Goal: Information Seeking & Learning: Learn about a topic

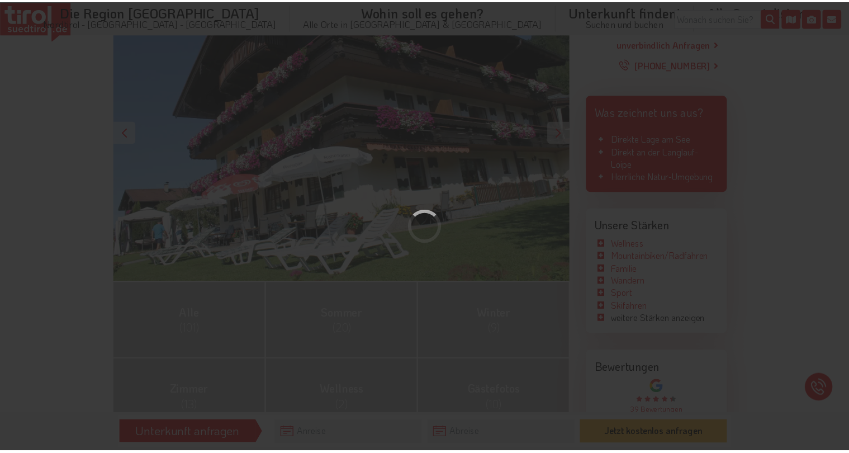
scroll to position [236, 0]
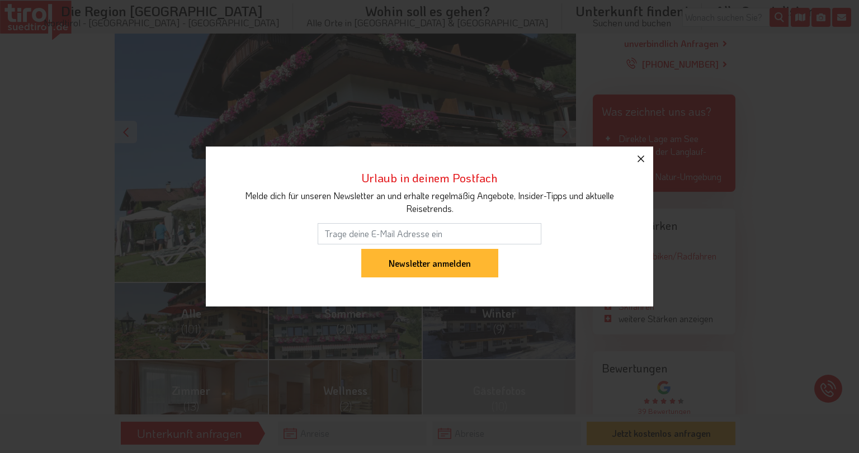
click at [640, 158] on icon "button" at bounding box center [640, 158] width 7 height 7
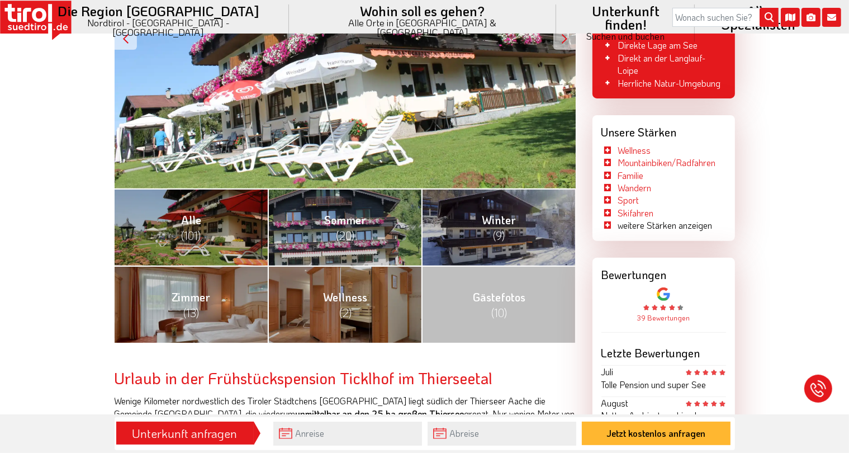
scroll to position [354, 0]
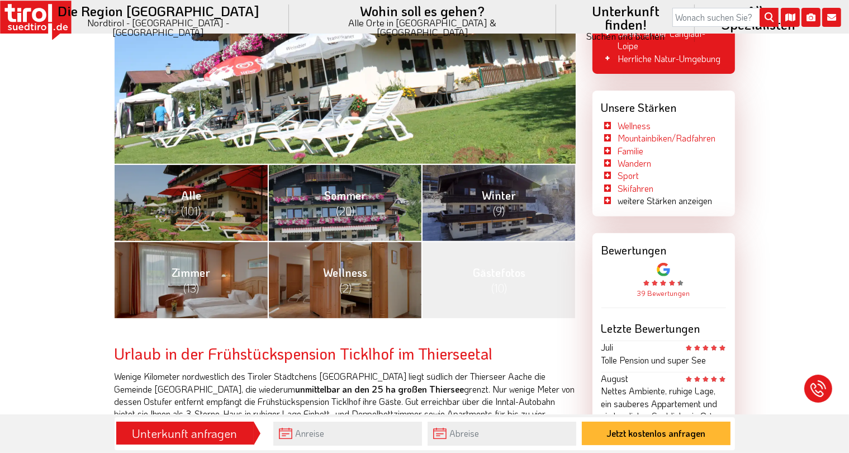
click at [511, 278] on link "Gästefotos (10)" at bounding box center [498, 279] width 154 height 77
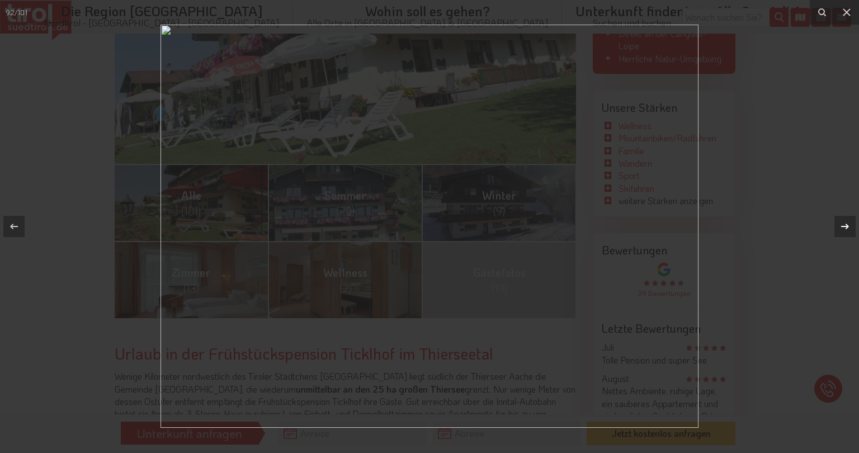
click at [847, 223] on icon at bounding box center [844, 226] width 13 height 13
click at [847, 223] on div "93 / 101" at bounding box center [429, 226] width 859 height 453
click at [846, 223] on icon at bounding box center [844, 226] width 13 height 13
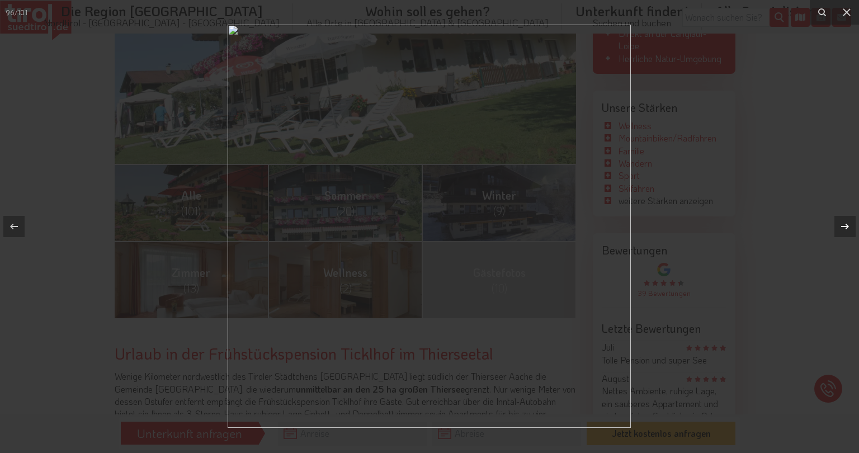
click at [846, 223] on icon at bounding box center [844, 226] width 13 height 13
click at [846, 223] on div "98 / 101" at bounding box center [429, 226] width 859 height 453
click at [846, 223] on icon at bounding box center [844, 226] width 13 height 13
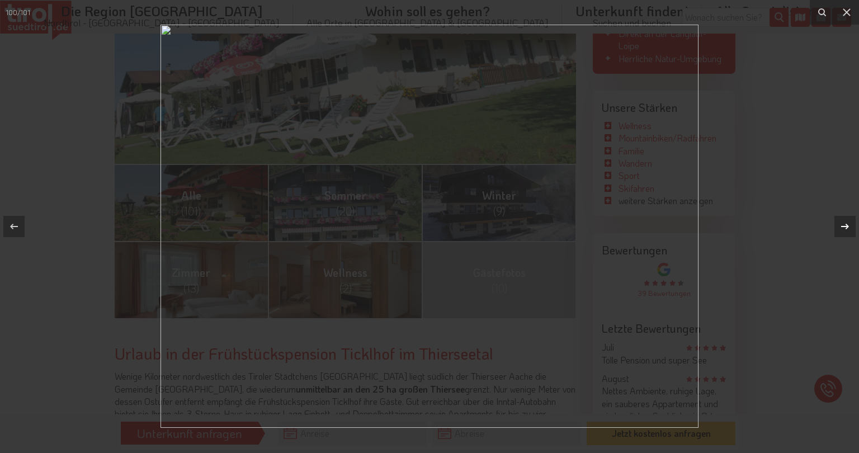
click at [846, 223] on icon at bounding box center [844, 226] width 13 height 13
click at [846, 223] on div "101 / 101" at bounding box center [429, 226] width 859 height 453
click at [846, 12] on icon at bounding box center [846, 12] width 8 height 8
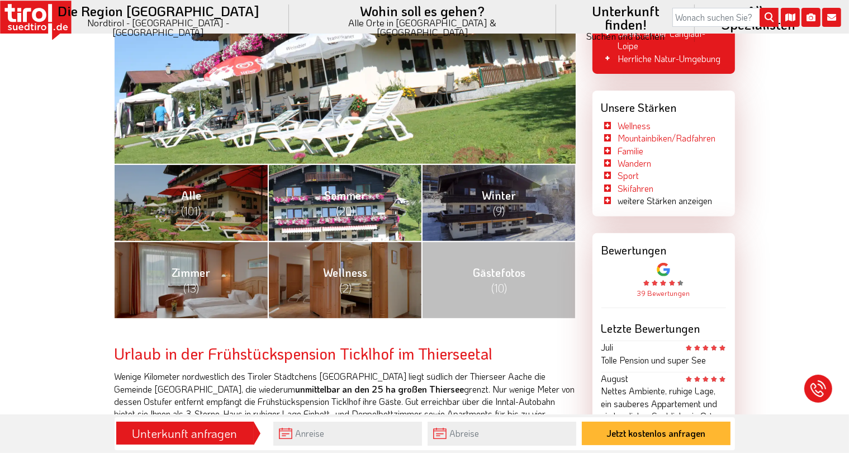
click at [339, 196] on span "[PERSON_NAME] (20)" at bounding box center [345, 203] width 42 height 30
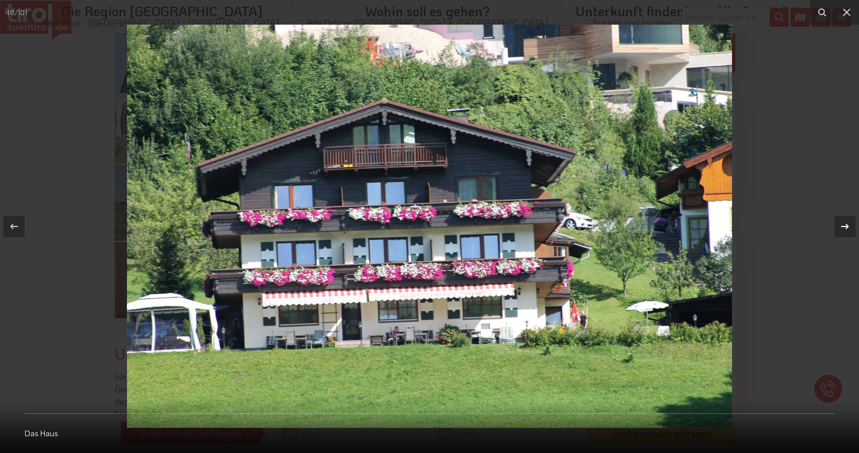
click at [844, 225] on icon at bounding box center [844, 226] width 13 height 13
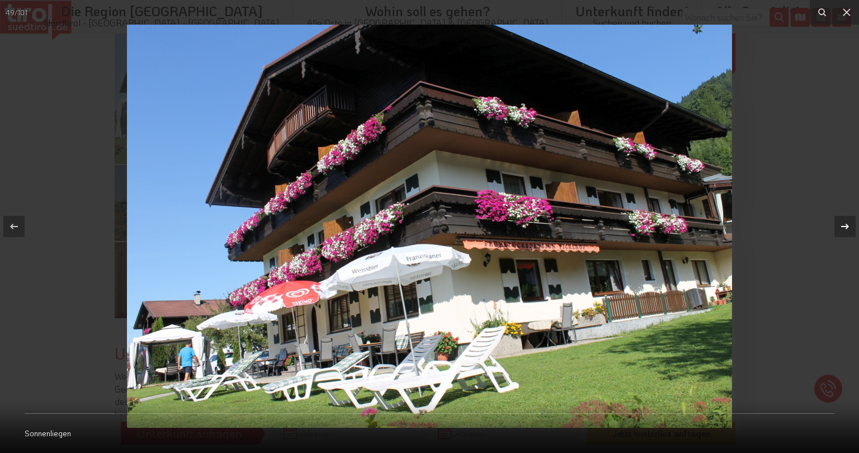
click at [844, 225] on icon at bounding box center [844, 226] width 13 height 13
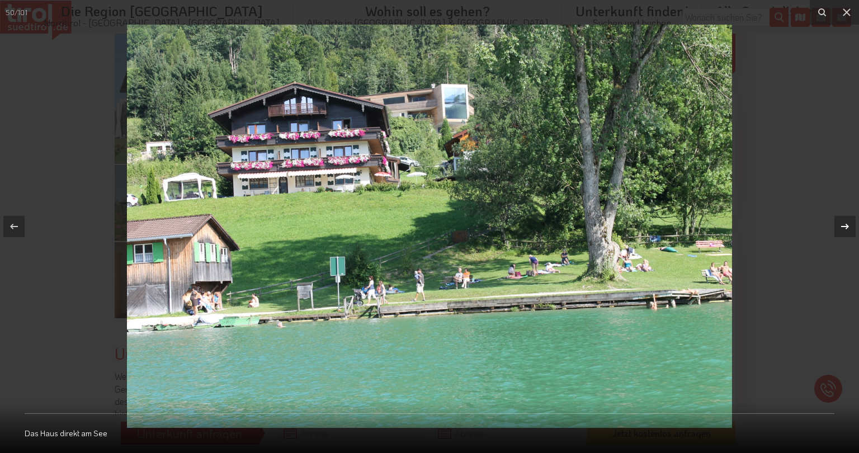
click at [844, 225] on div "50 / 101 Das Haus direkt am See" at bounding box center [429, 226] width 859 height 453
click at [844, 225] on icon at bounding box center [844, 226] width 13 height 13
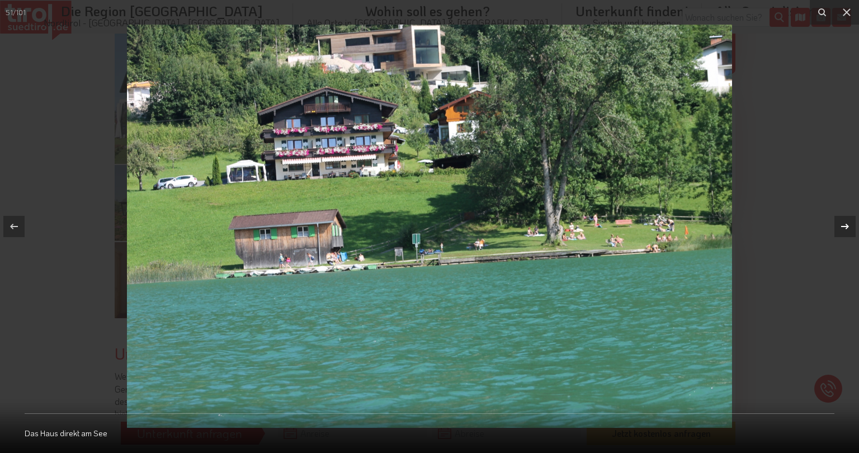
click at [843, 225] on icon at bounding box center [844, 226] width 13 height 13
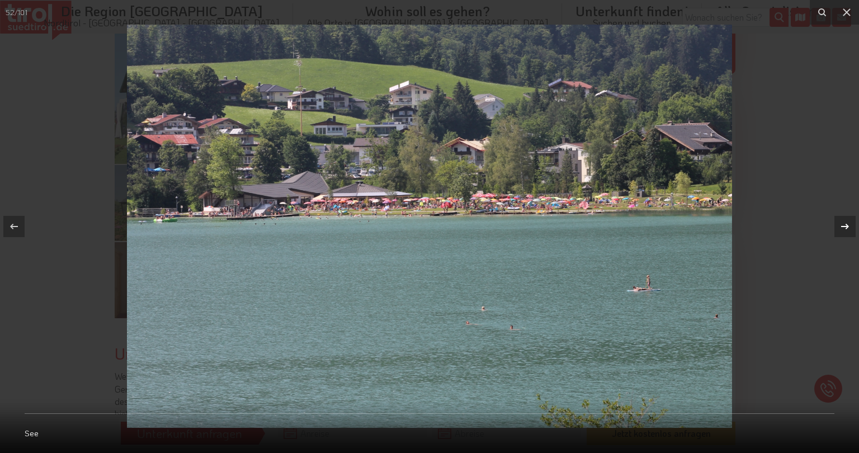
click at [843, 225] on icon at bounding box center [844, 226] width 13 height 13
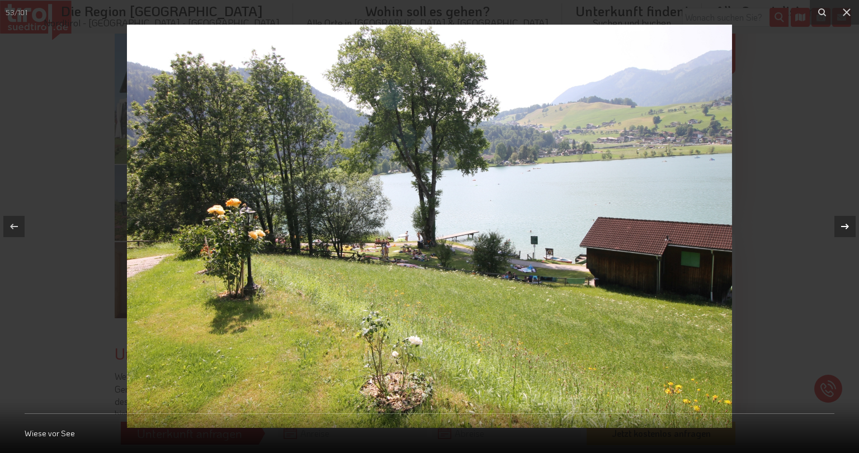
click at [844, 225] on icon at bounding box center [844, 226] width 13 height 13
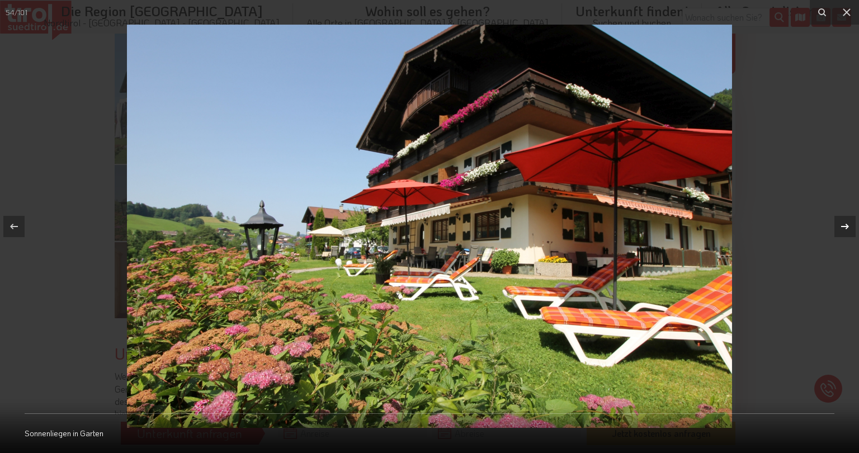
click at [844, 225] on icon at bounding box center [844, 226] width 13 height 13
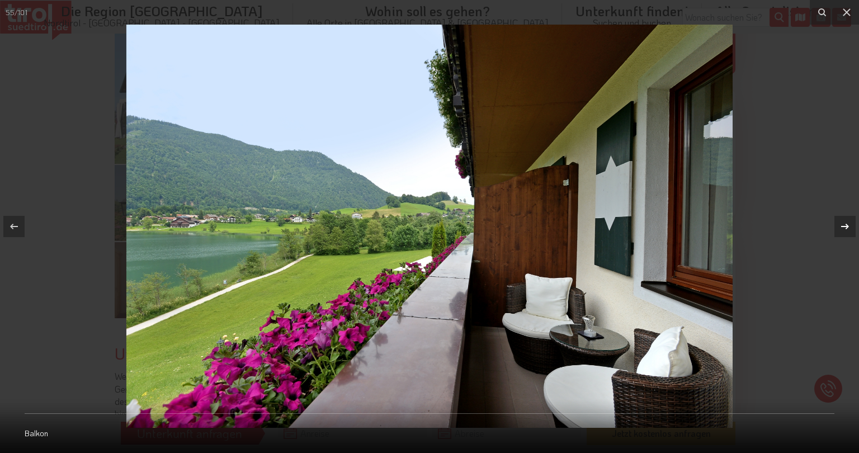
click at [844, 225] on div "55 / 101 Balkon" at bounding box center [429, 226] width 859 height 453
click at [844, 225] on icon at bounding box center [844, 226] width 13 height 13
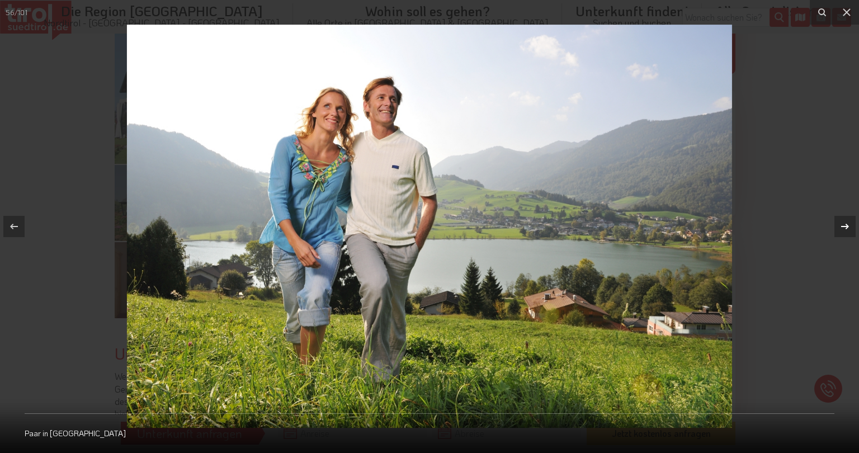
click at [844, 225] on icon at bounding box center [844, 226] width 13 height 13
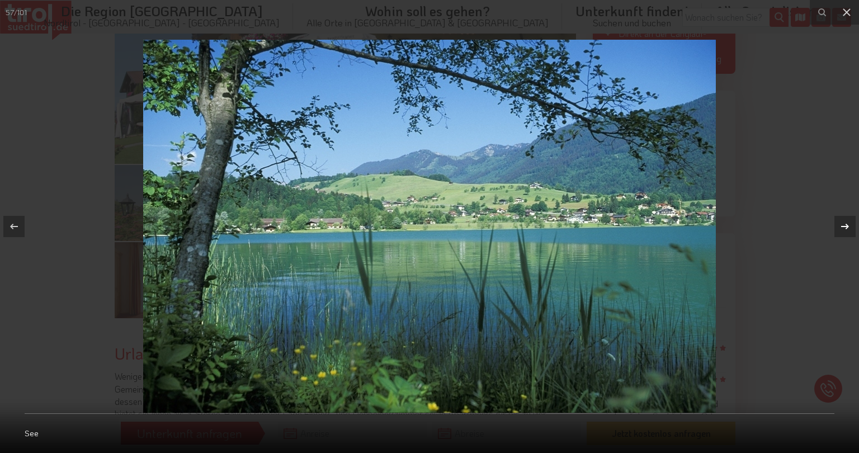
click at [844, 225] on icon at bounding box center [844, 226] width 13 height 13
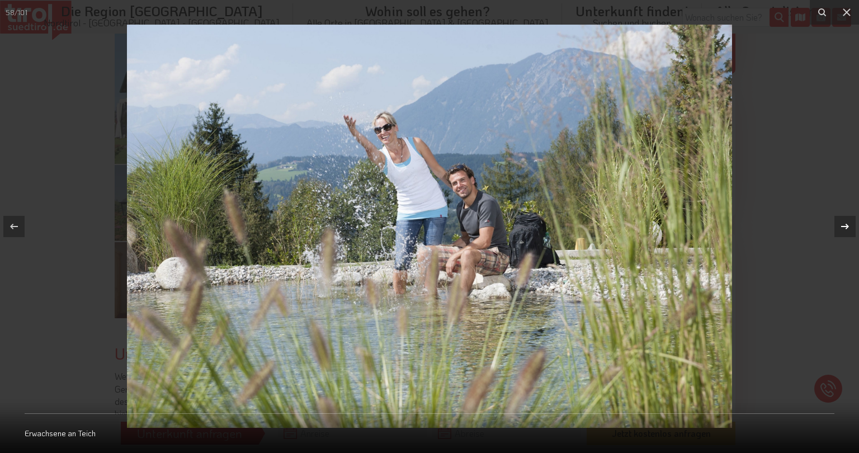
click at [844, 225] on icon at bounding box center [844, 226] width 13 height 13
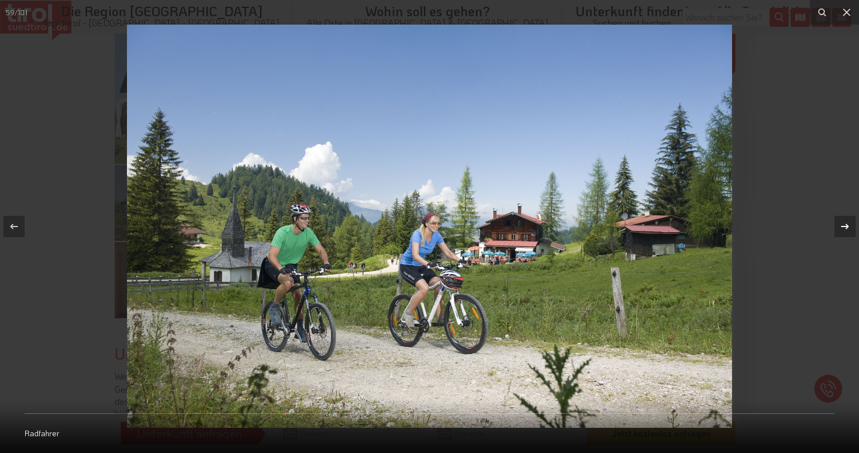
click at [844, 225] on icon at bounding box center [844, 226] width 13 height 13
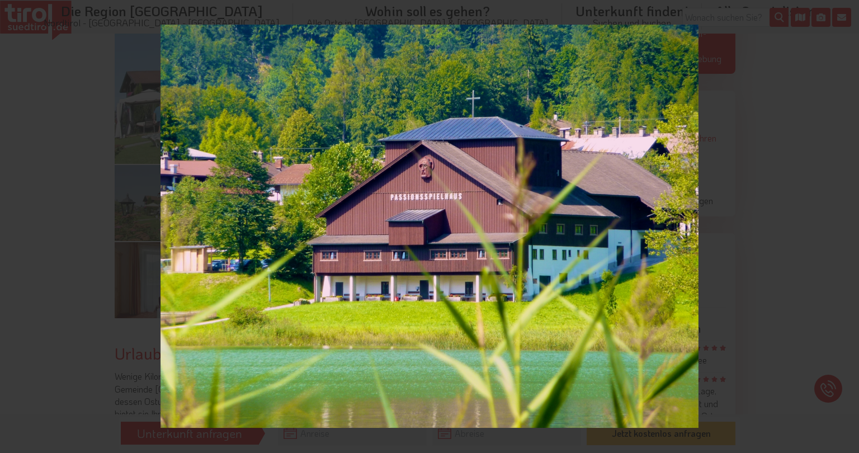
click at [844, 225] on div "60 / 101 Passionsspielhaus" at bounding box center [429, 226] width 859 height 453
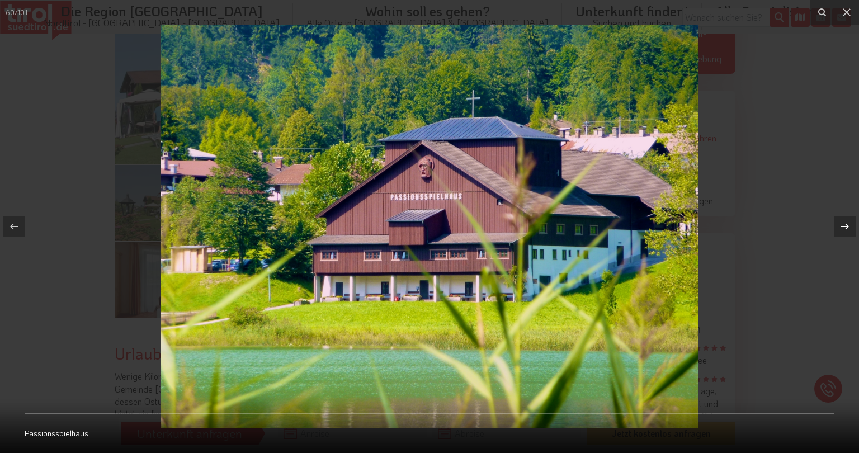
click at [844, 225] on icon at bounding box center [844, 226] width 13 height 13
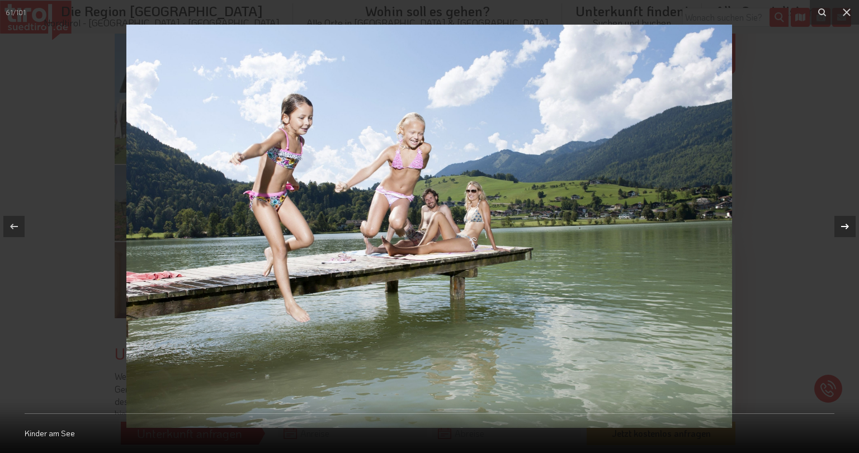
click at [844, 225] on icon at bounding box center [844, 226] width 13 height 13
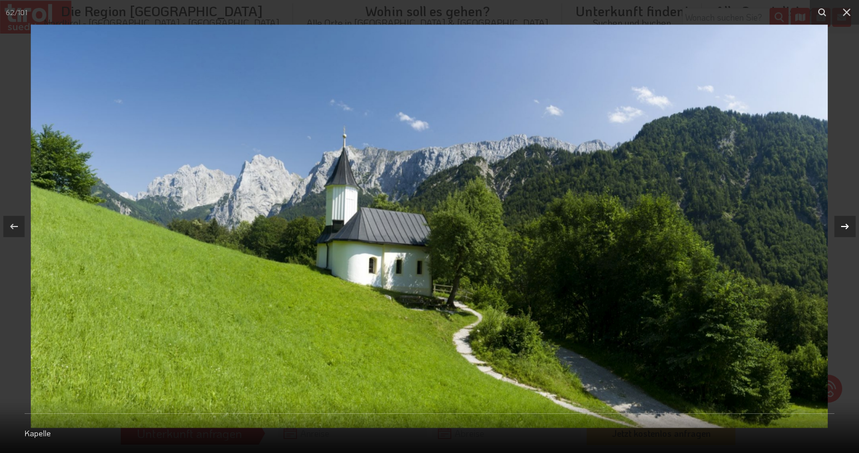
click at [844, 225] on icon at bounding box center [844, 226] width 13 height 13
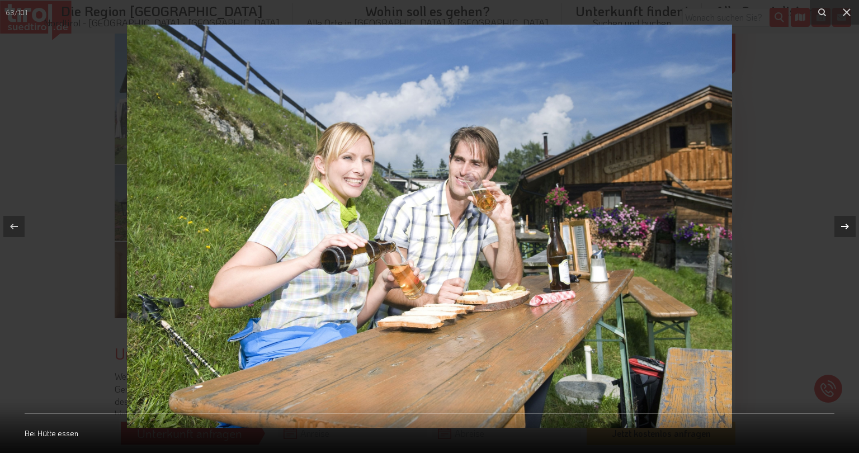
click at [844, 225] on icon at bounding box center [844, 226] width 13 height 13
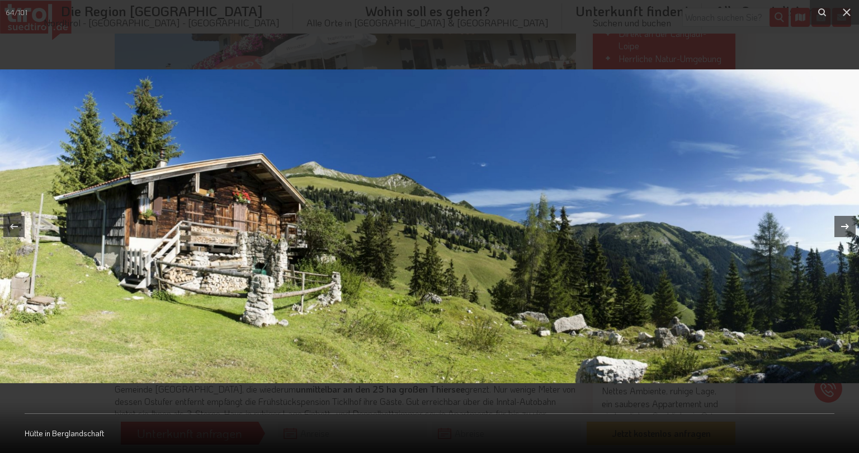
click at [844, 225] on icon at bounding box center [844, 226] width 13 height 13
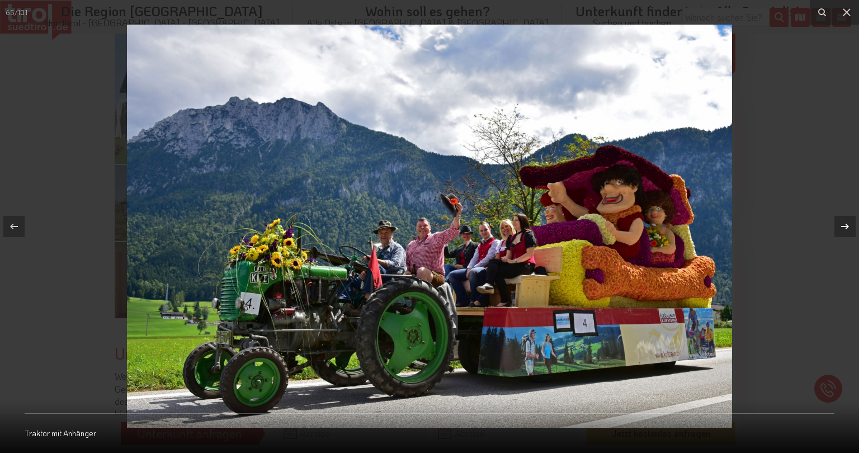
click at [844, 221] on icon at bounding box center [844, 226] width 13 height 13
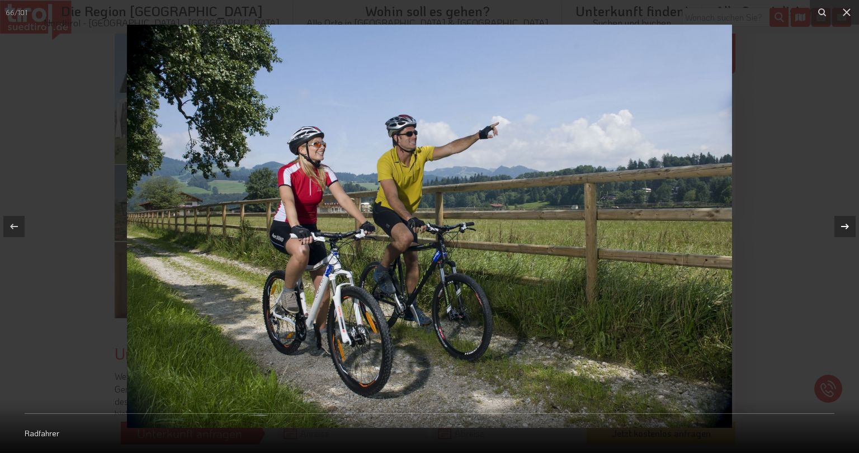
click at [844, 221] on icon at bounding box center [844, 226] width 13 height 13
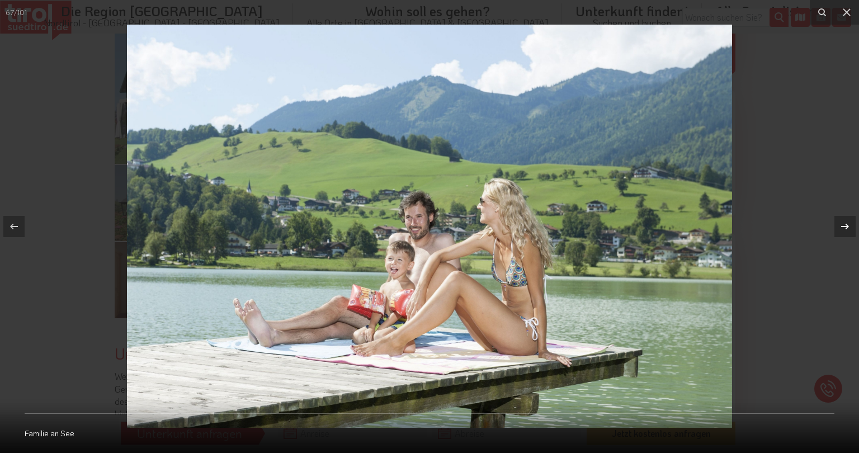
click at [844, 221] on icon at bounding box center [844, 226] width 13 height 13
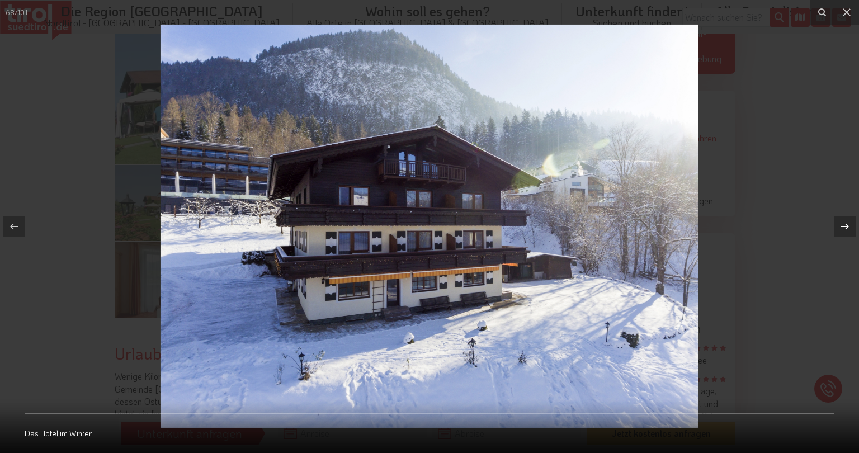
click at [844, 221] on icon at bounding box center [844, 226] width 13 height 13
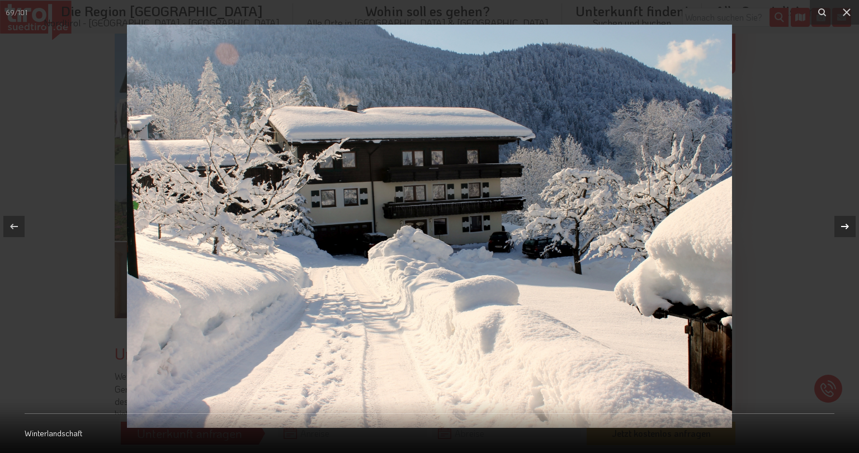
click at [844, 221] on icon at bounding box center [844, 226] width 13 height 13
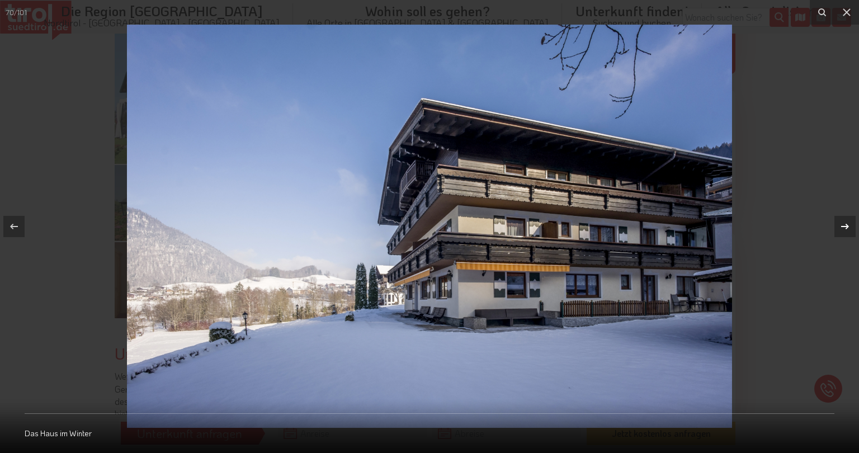
click at [844, 221] on icon at bounding box center [844, 226] width 13 height 13
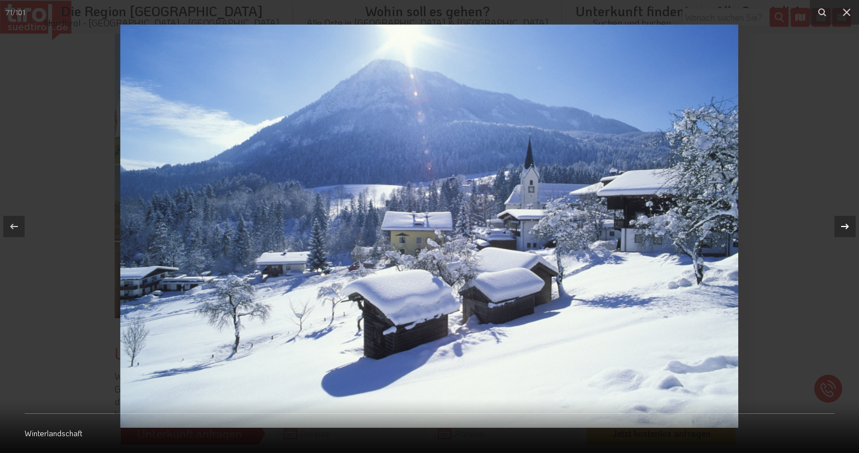
click at [844, 221] on icon at bounding box center [844, 226] width 13 height 13
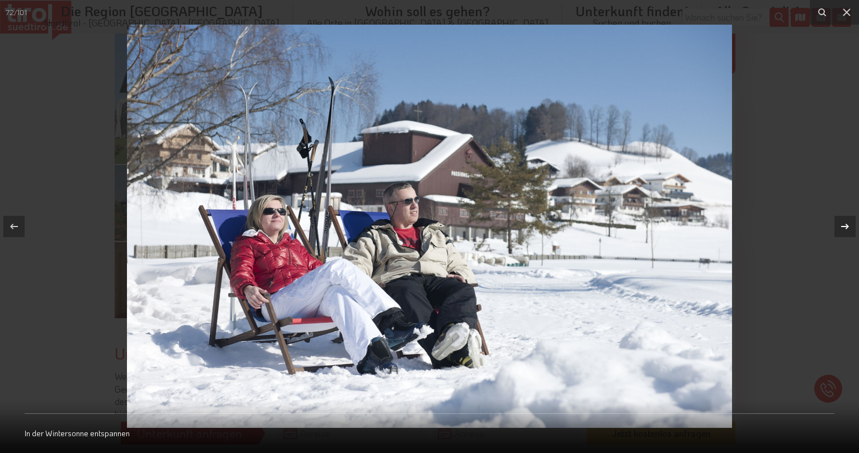
click at [844, 221] on icon at bounding box center [844, 226] width 13 height 13
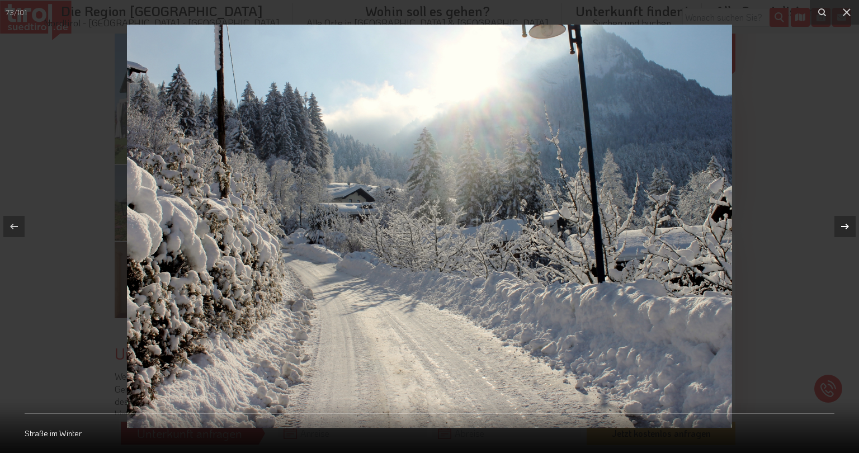
click at [844, 221] on icon at bounding box center [844, 226] width 13 height 13
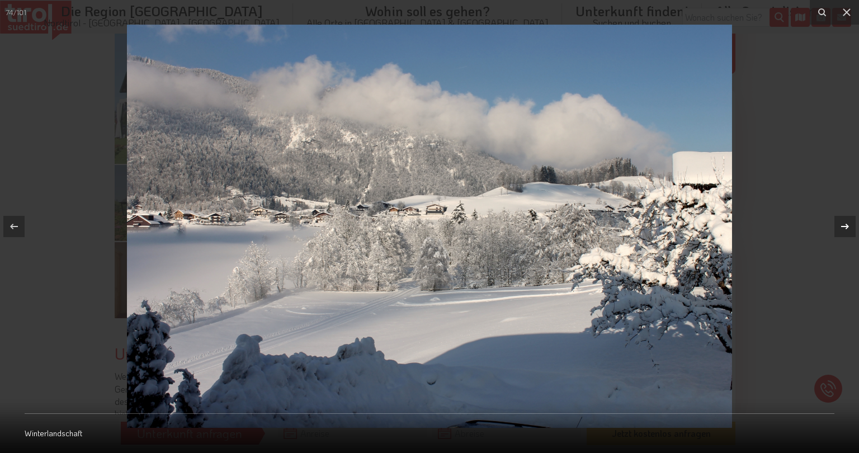
click at [844, 221] on icon at bounding box center [844, 226] width 13 height 13
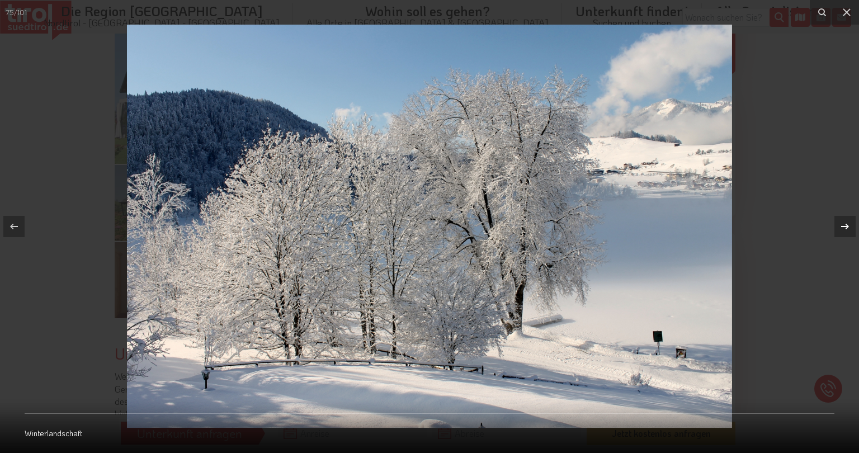
click at [844, 221] on icon at bounding box center [844, 226] width 13 height 13
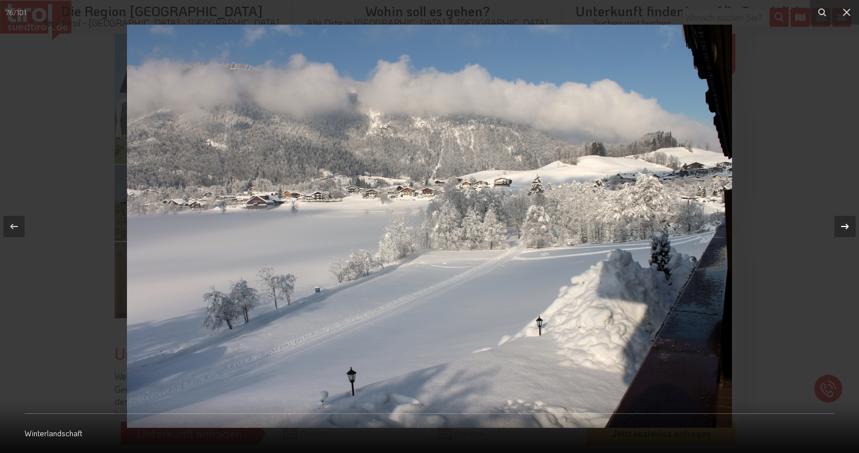
click at [844, 221] on icon at bounding box center [844, 226] width 13 height 13
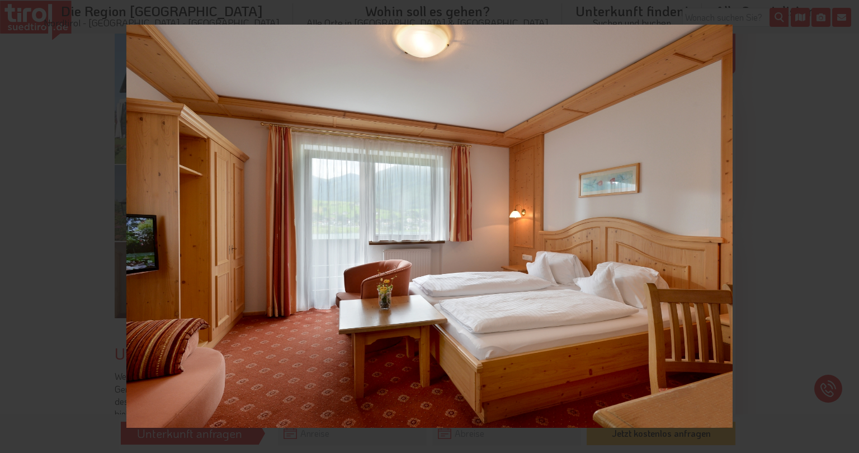
click at [844, 221] on icon at bounding box center [844, 226] width 13 height 13
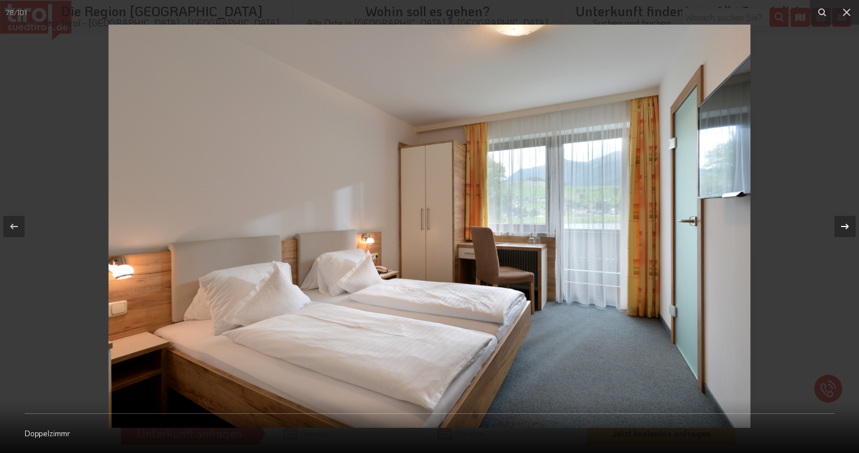
click at [844, 221] on icon at bounding box center [844, 226] width 13 height 13
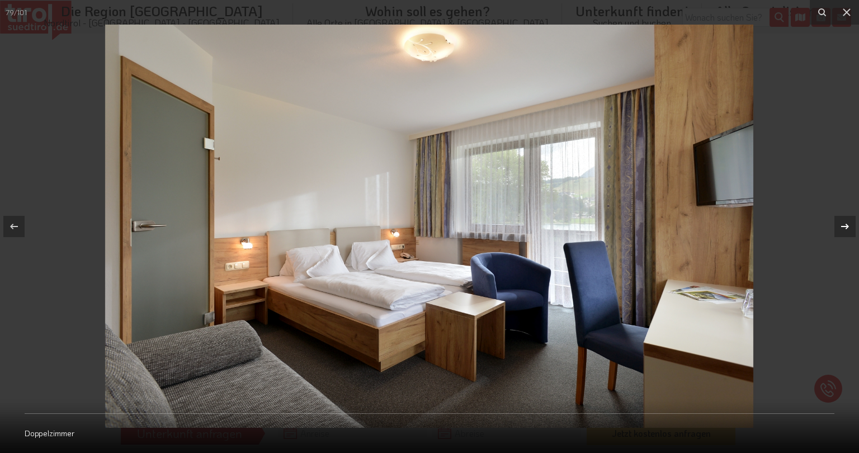
click at [844, 221] on icon at bounding box center [844, 226] width 13 height 13
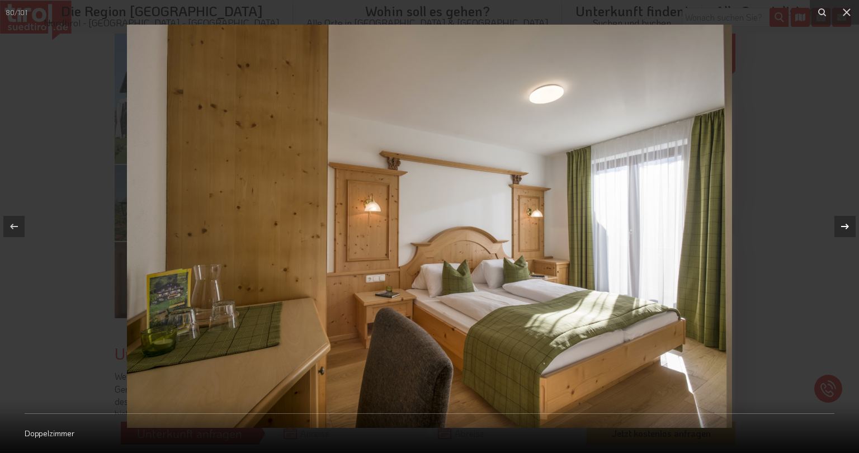
click at [844, 221] on icon at bounding box center [844, 226] width 13 height 13
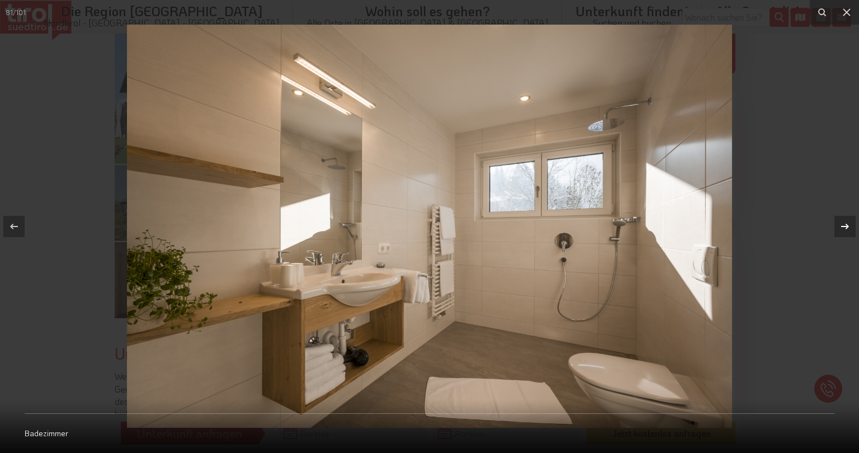
click at [844, 221] on icon at bounding box center [844, 226] width 13 height 13
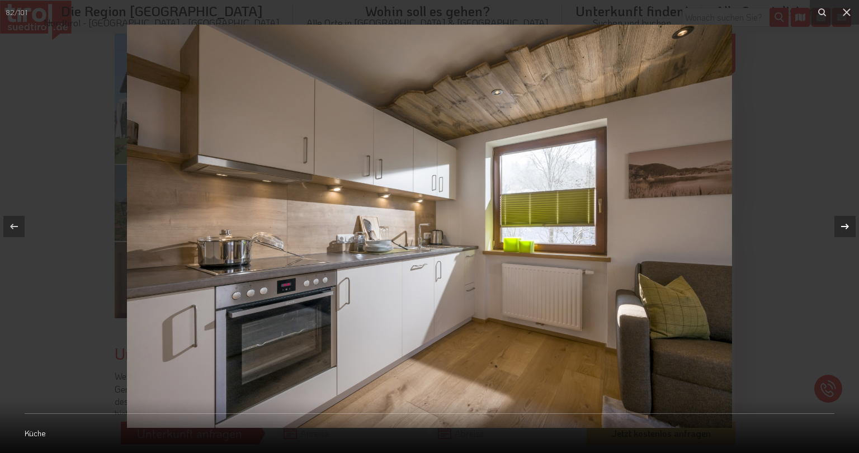
click at [844, 221] on icon at bounding box center [844, 226] width 13 height 13
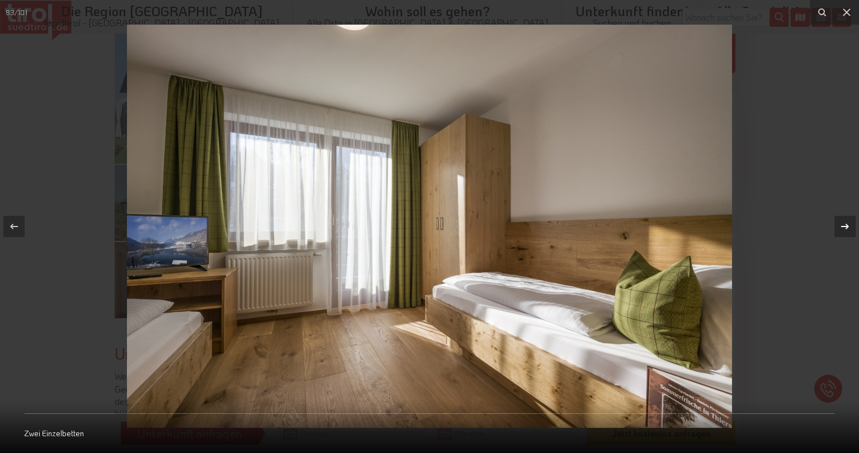
click at [844, 221] on icon at bounding box center [844, 226] width 13 height 13
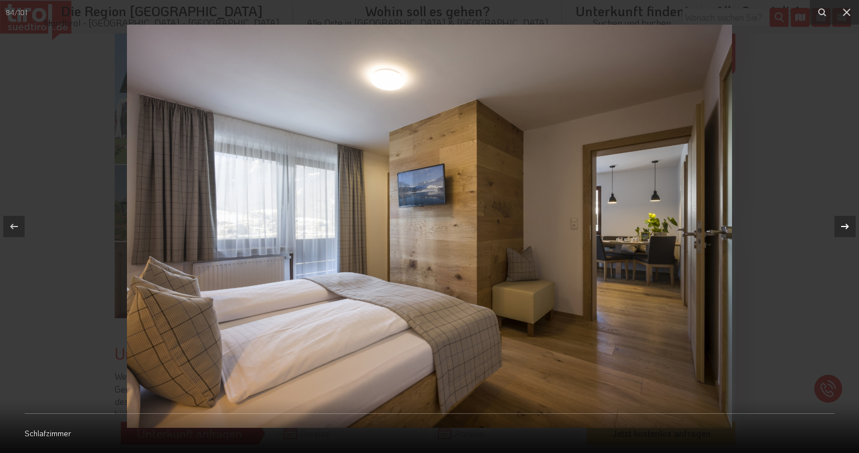
click at [844, 221] on icon at bounding box center [844, 226] width 13 height 13
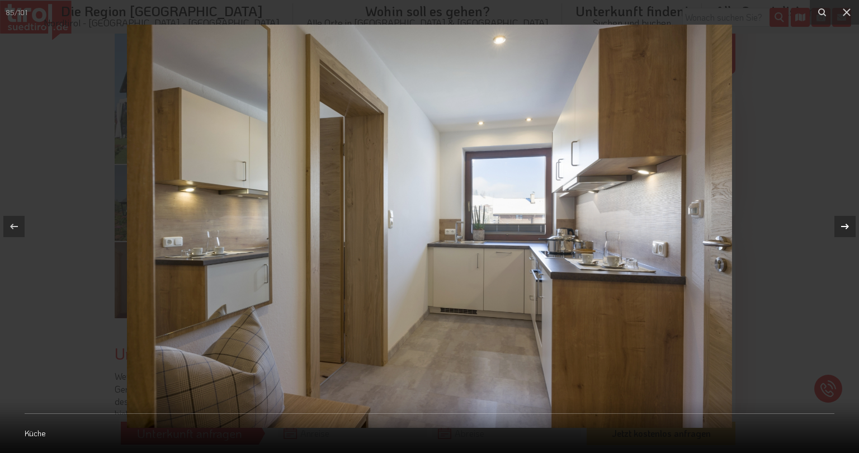
click at [844, 221] on icon at bounding box center [844, 226] width 13 height 13
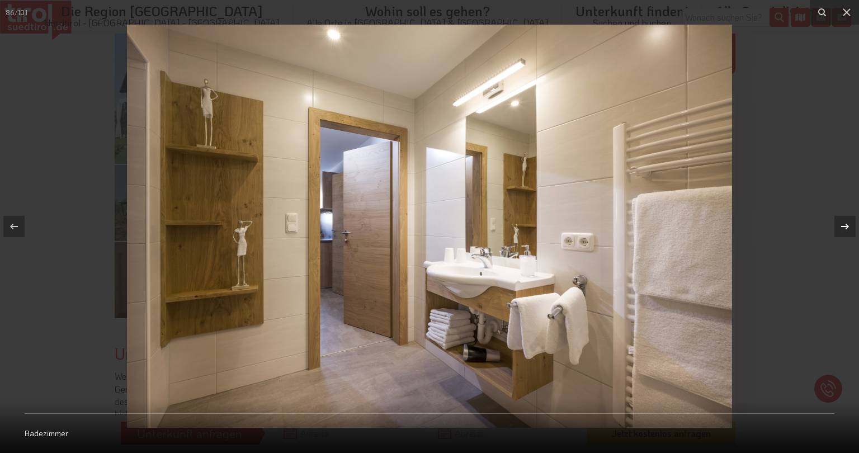
click at [844, 221] on icon at bounding box center [844, 226] width 13 height 13
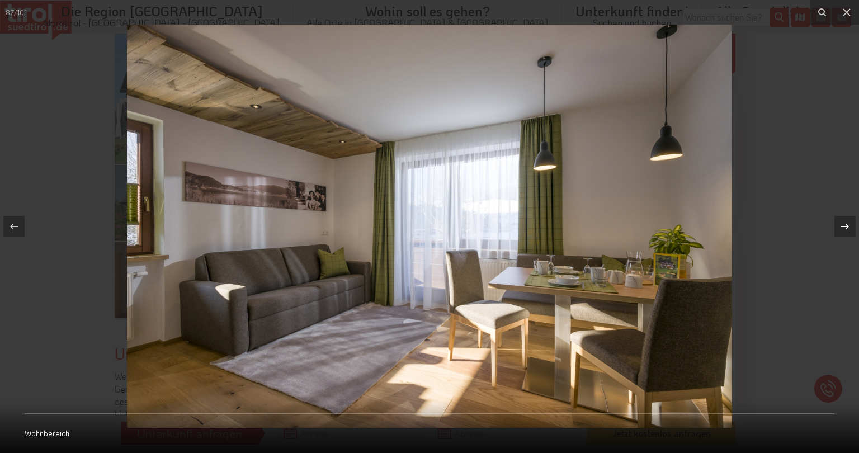
click at [844, 221] on icon at bounding box center [844, 226] width 13 height 13
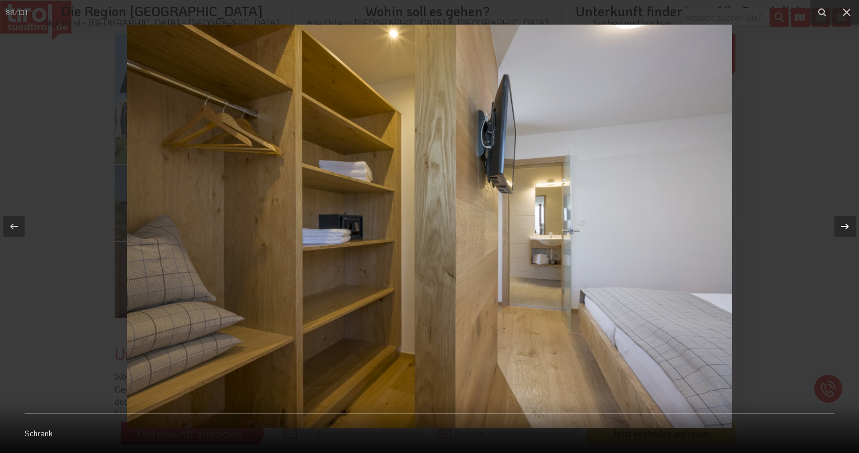
click at [844, 221] on icon at bounding box center [844, 226] width 13 height 13
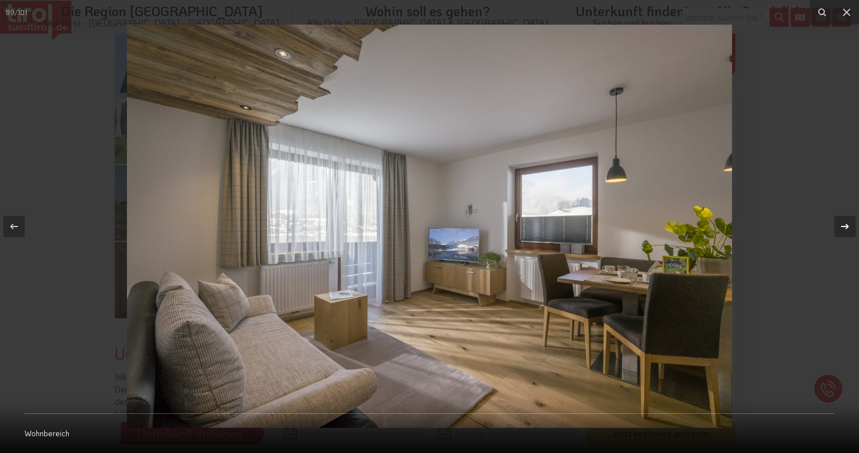
click at [845, 221] on icon at bounding box center [844, 226] width 13 height 13
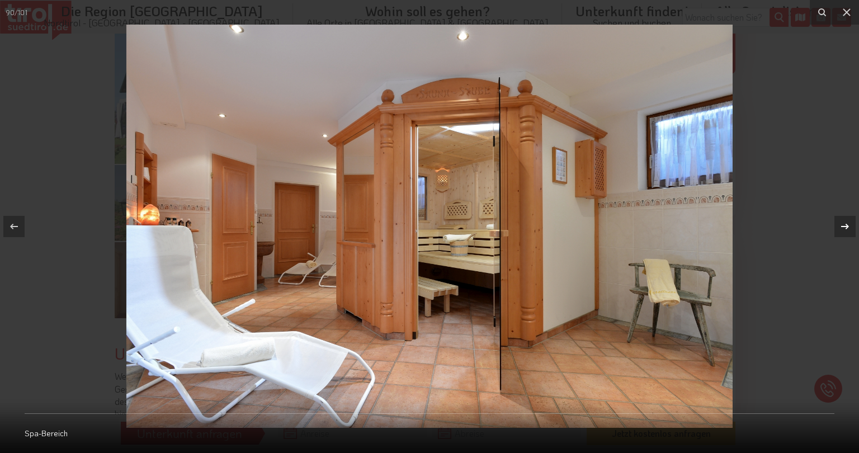
click at [845, 221] on icon at bounding box center [844, 226] width 13 height 13
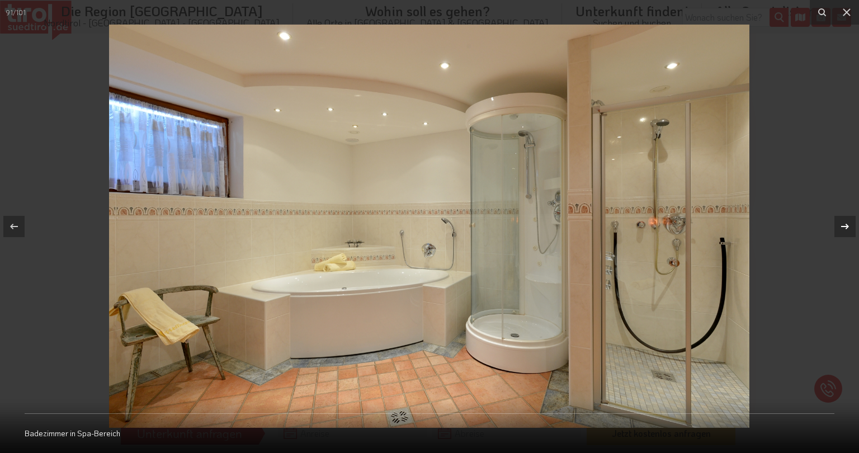
click at [845, 221] on icon at bounding box center [844, 226] width 13 height 13
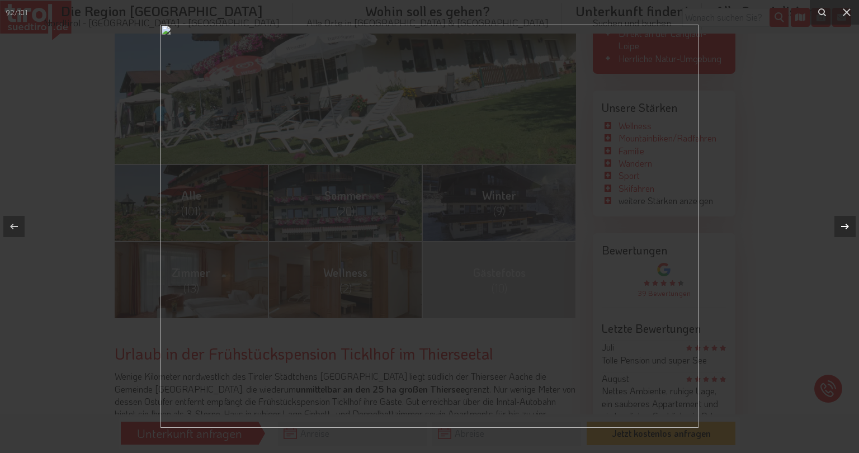
click at [845, 221] on icon at bounding box center [844, 226] width 13 height 13
click at [849, 12] on icon at bounding box center [846, 12] width 13 height 13
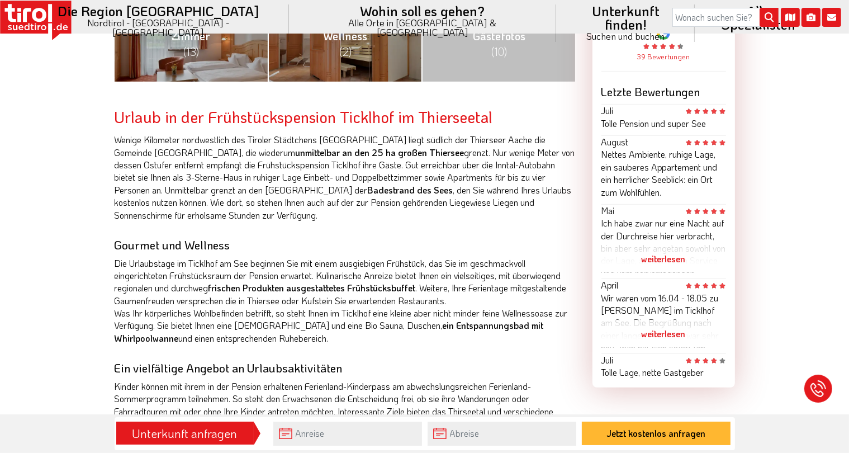
scroll to position [649, 0]
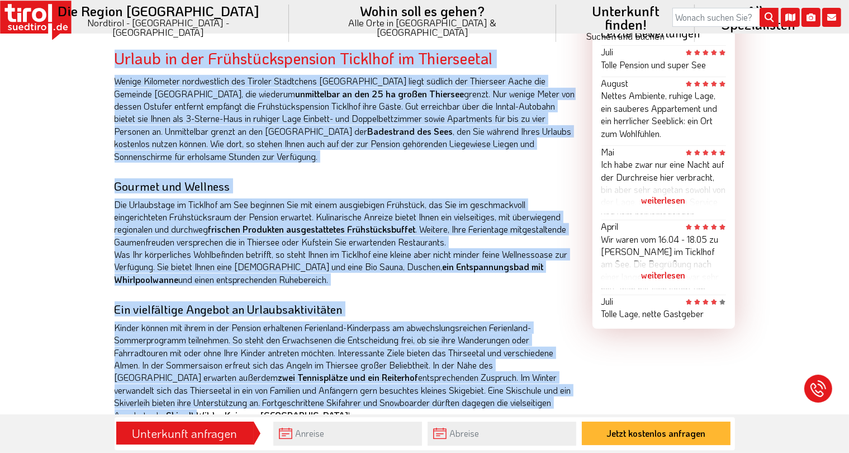
drag, startPoint x: 114, startPoint y: 53, endPoint x: 567, endPoint y: 407, distance: 575.0
click at [567, 407] on div "Bilder FAQ Lage Bewertungen ab 50 - EUR Preis pro Einheit und Tag Alle (101) [P…" at bounding box center [345, 152] width 478 height 1220
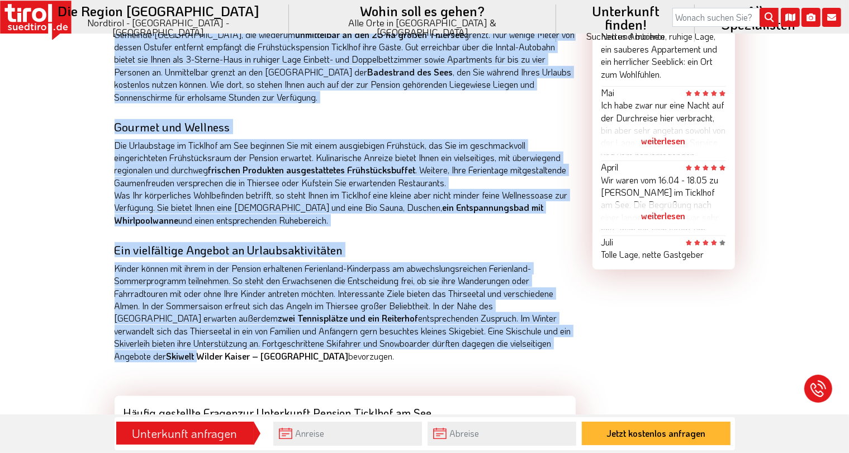
copy div "Loremi do sit Ametconsecteturad Elitsedd ei Temporincid Utlabo Etdolorem aliqua…"
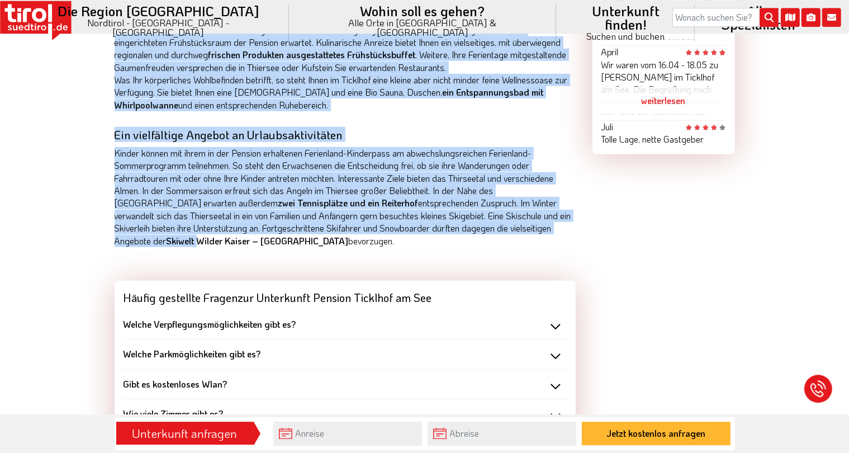
scroll to position [826, 0]
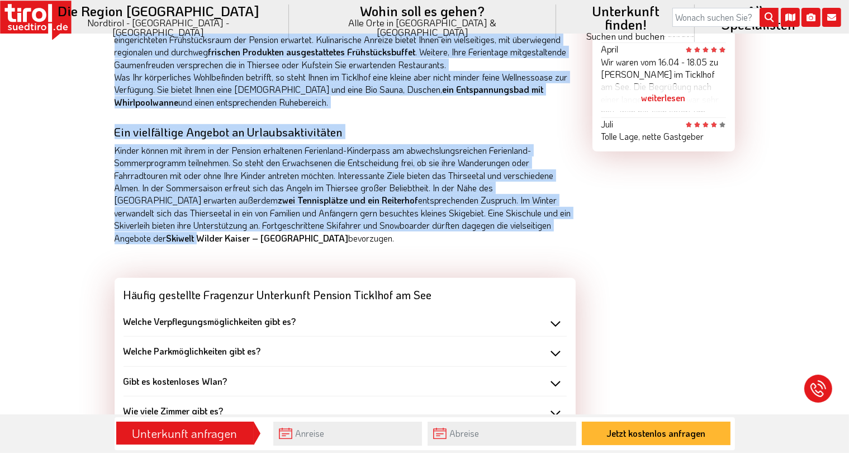
click at [167, 242] on strong "Skiwelt Wilder Kaiser – [GEOGRAPHIC_DATA]" at bounding box center [258, 238] width 182 height 12
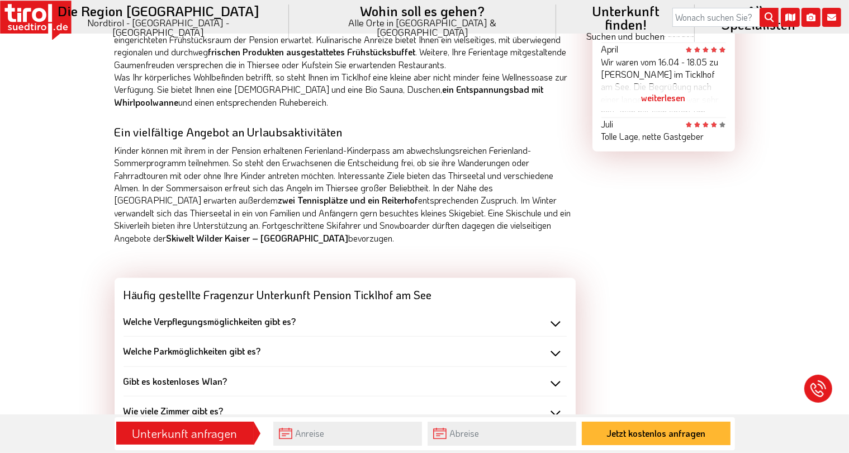
drag, startPoint x: 115, startPoint y: 235, endPoint x: 267, endPoint y: 246, distance: 153.0
click at [267, 246] on div "Urlaub in der Frühstückspension Ticklhof im Thierseetal Wenige Kilometer nordwe…" at bounding box center [345, 67] width 461 height 388
copy p "[PERSON_NAME] – Brixental bevorzugen."
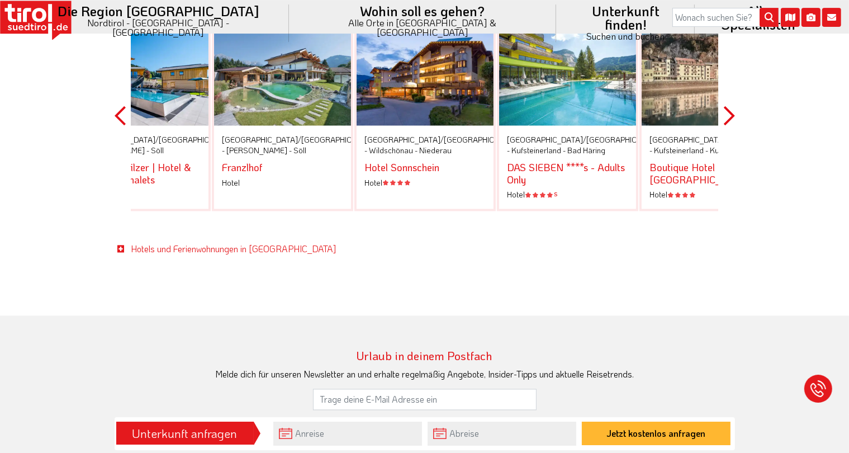
scroll to position [1830, 0]
